Goal: Task Accomplishment & Management: Complete application form

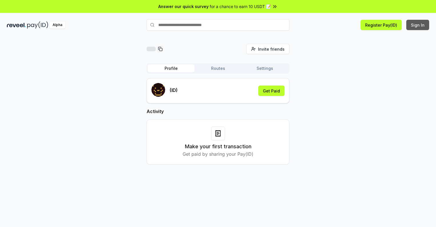
click at [418, 25] on button "Sign In" at bounding box center [417, 25] width 23 height 10
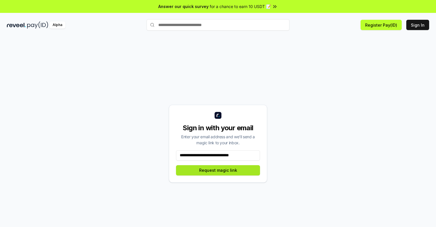
type input "**********"
click at [218, 170] on button "Request magic link" at bounding box center [218, 170] width 84 height 10
